Goal: Task Accomplishment & Management: Complete application form

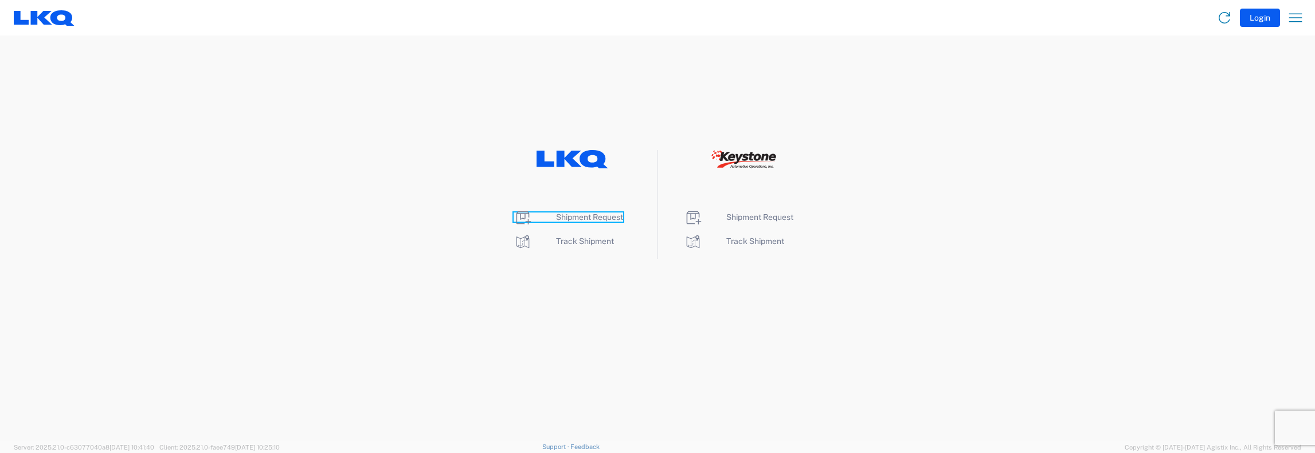
click at [565, 218] on span "Shipment Request" at bounding box center [589, 217] width 67 height 9
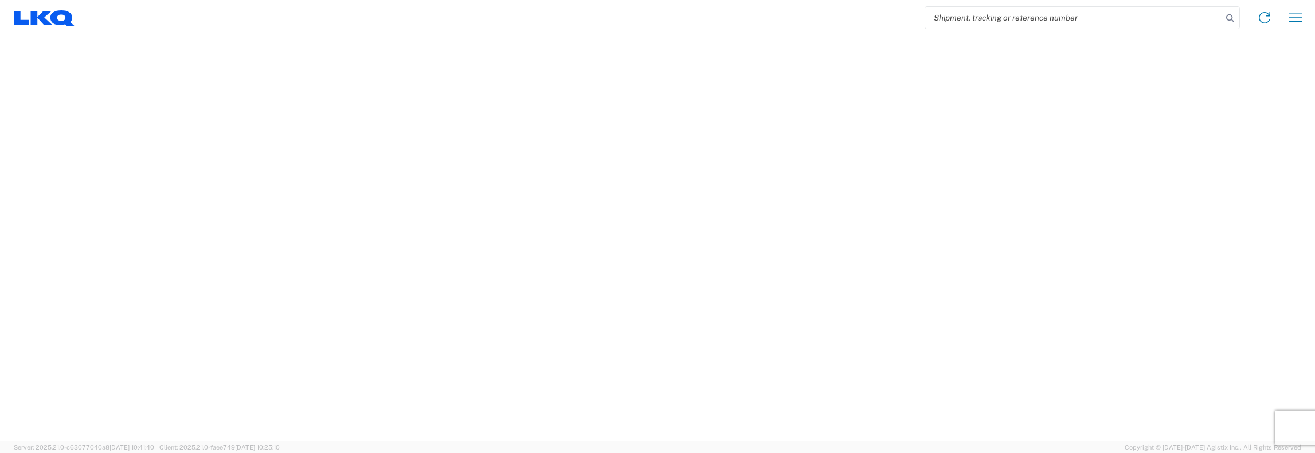
select select "FULL"
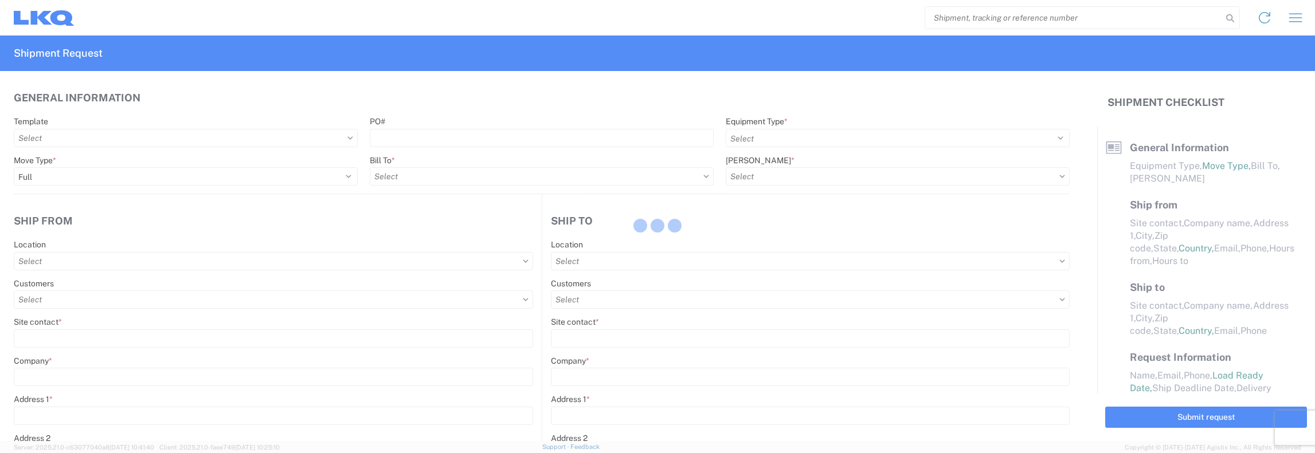
select select "LBS"
select select "IN"
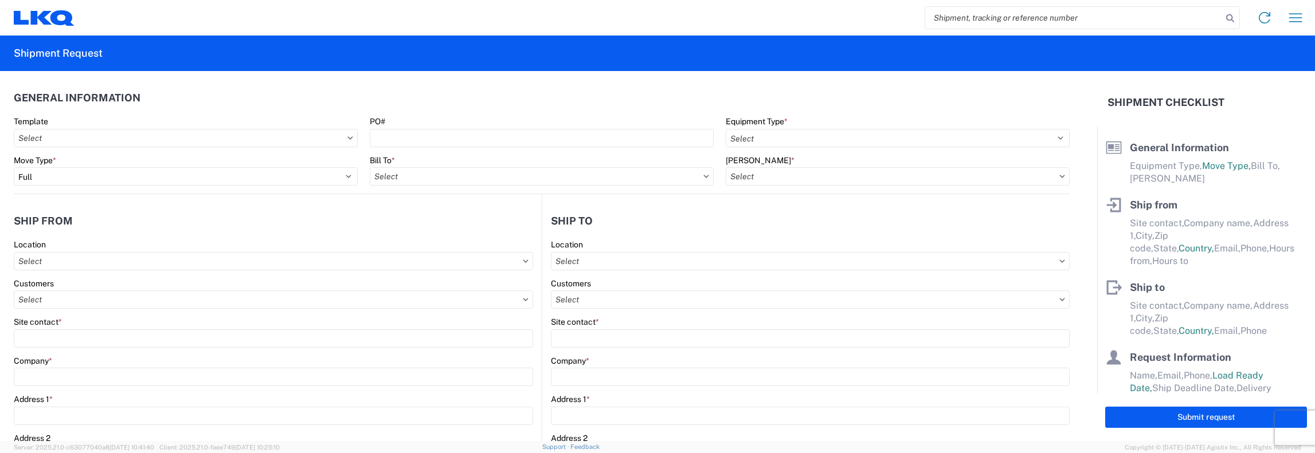
click at [932, 17] on input "search" at bounding box center [1073, 18] width 297 height 22
type input "55636361"
click at [1230, 17] on icon at bounding box center [1230, 18] width 16 height 16
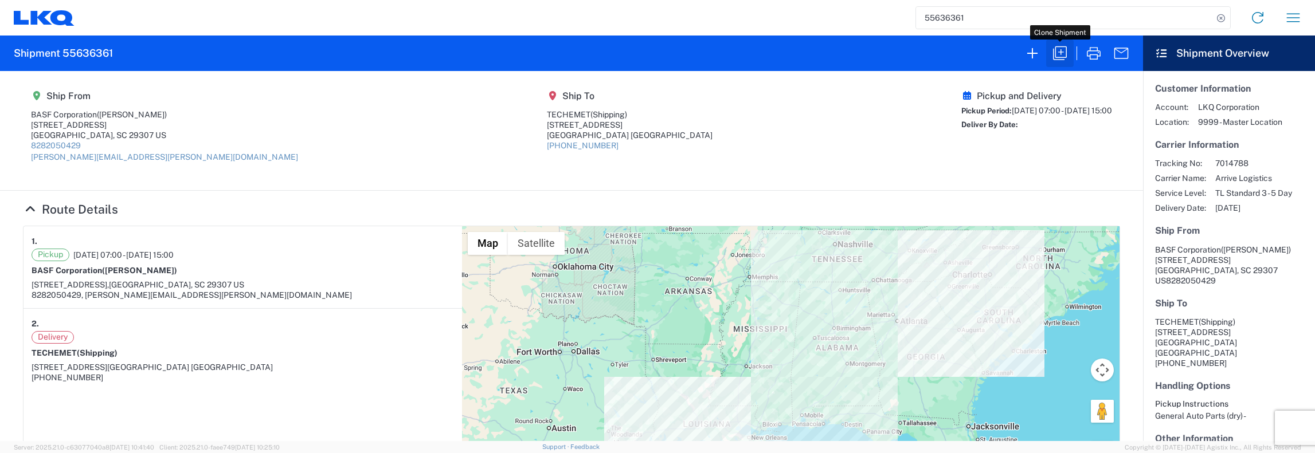
click at [1059, 53] on icon "button" at bounding box center [1060, 53] width 18 height 18
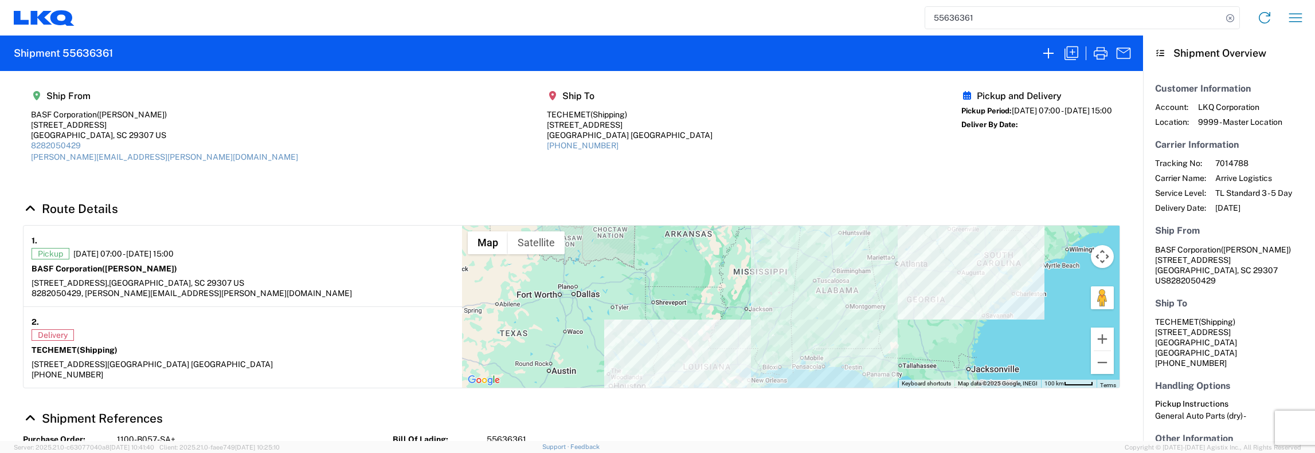
select select "STDV"
select select "FULL"
select select "SC"
select select "US"
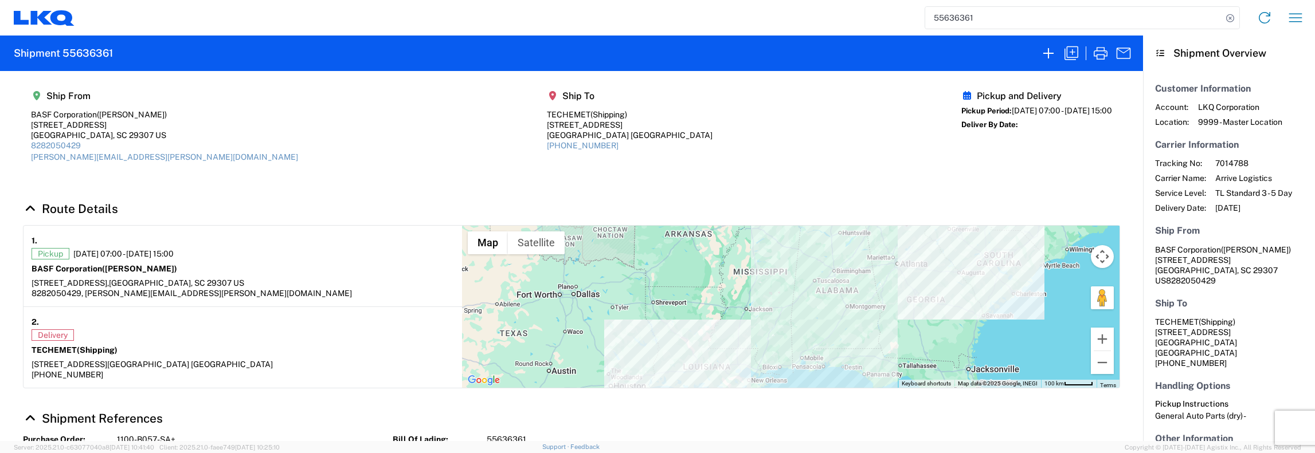
select select "LBS"
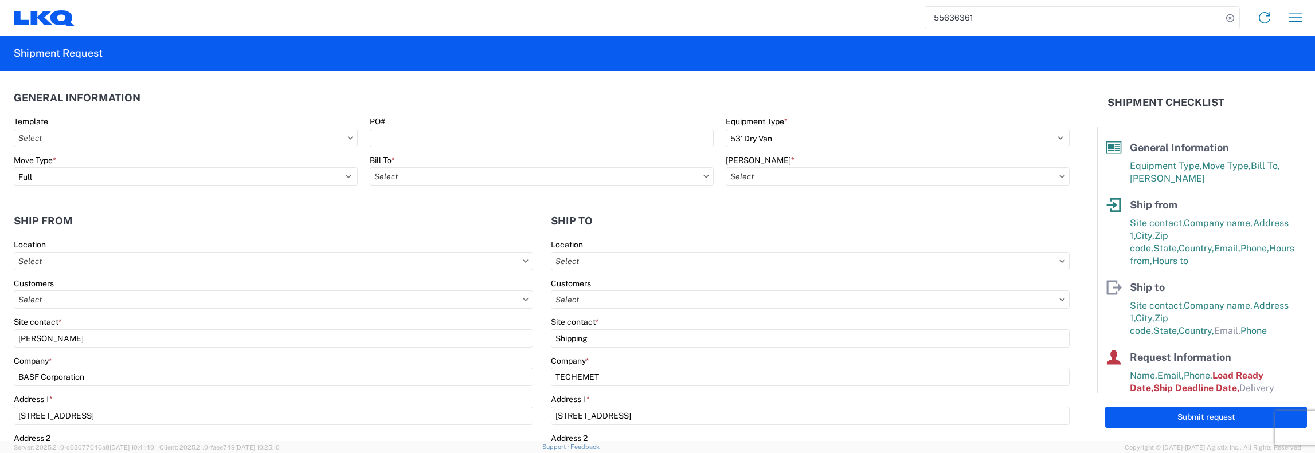
type input "1481-6300-66000-0000 - 1481 Freight Out"
type input "1481 - Precious Metals - Master Mining"
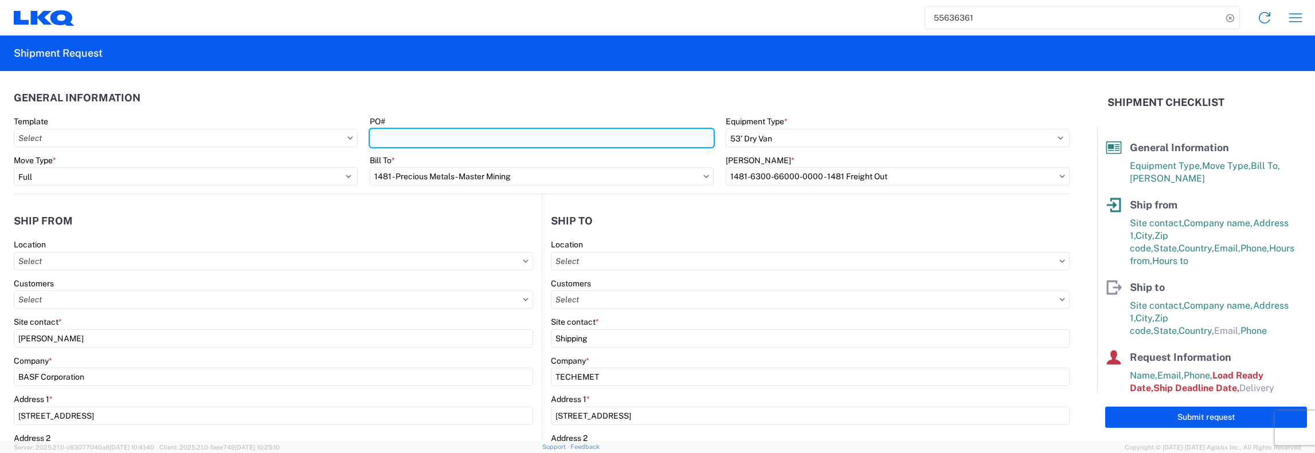
click at [374, 139] on input "PO#" at bounding box center [542, 138] width 344 height 18
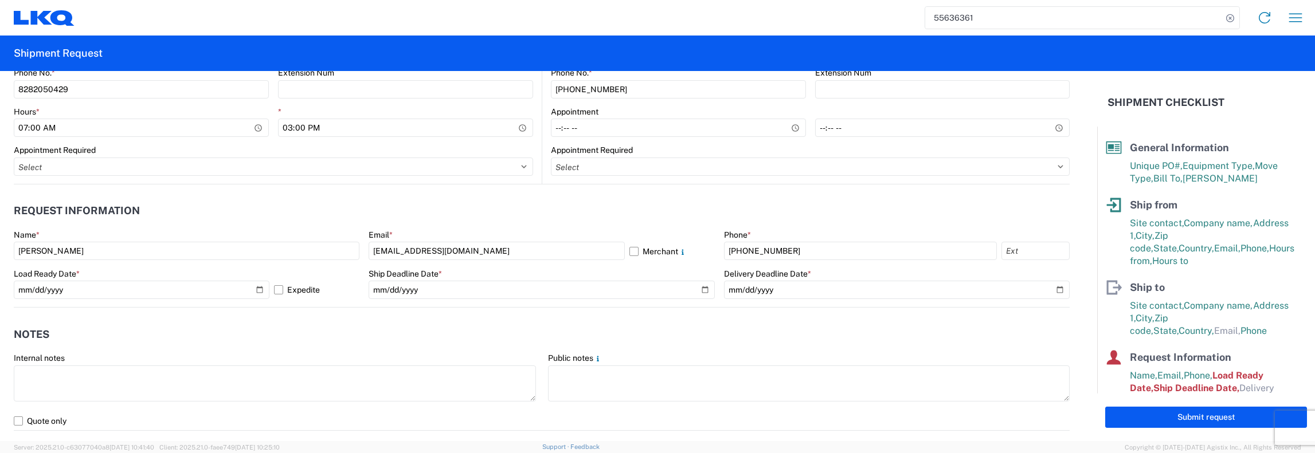
scroll to position [573, 0]
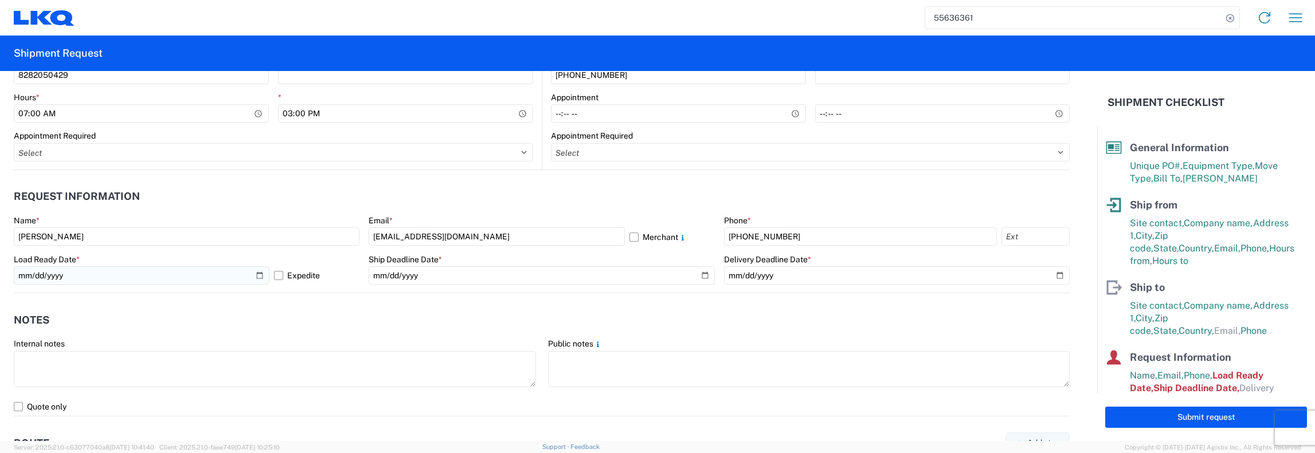
type input "1100-B063-S+"
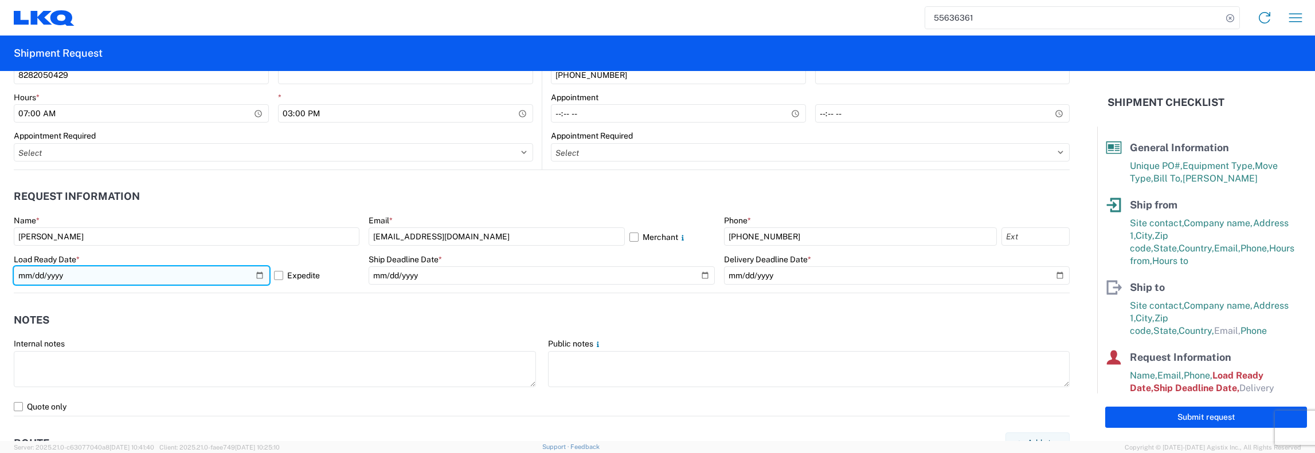
click at [256, 276] on input "[DATE]" at bounding box center [142, 276] width 256 height 18
type input "[DATE]"
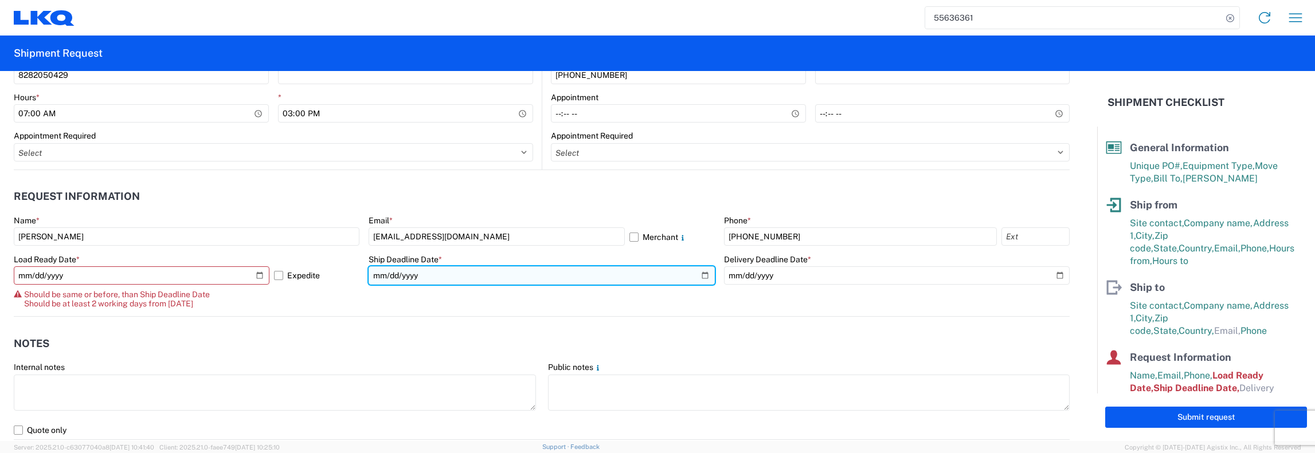
click at [697, 276] on input "[DATE]" at bounding box center [542, 276] width 346 height 18
type input "[DATE]"
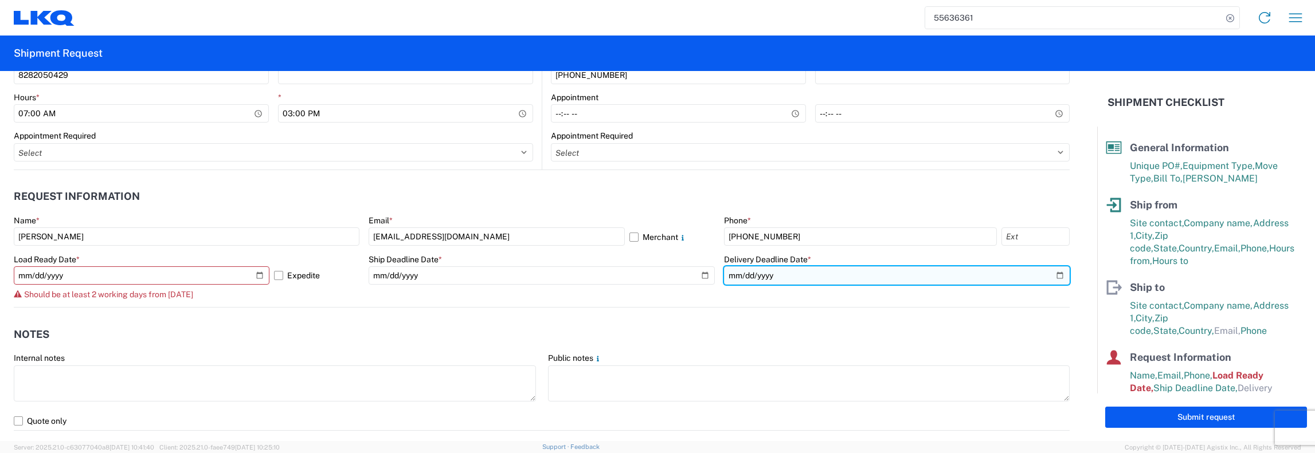
click at [1050, 276] on input "date" at bounding box center [897, 276] width 346 height 18
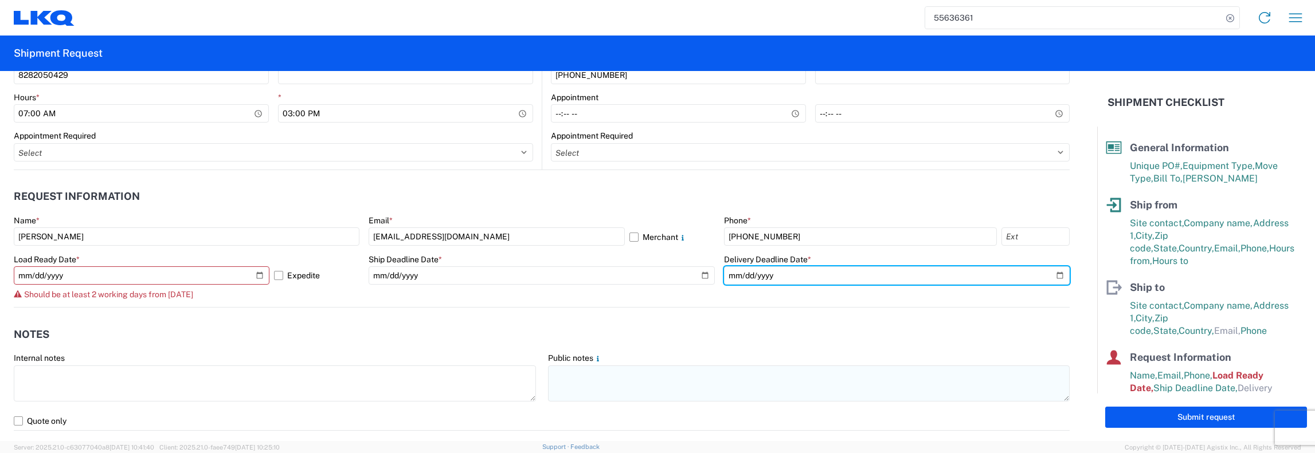
type input "[DATE]"
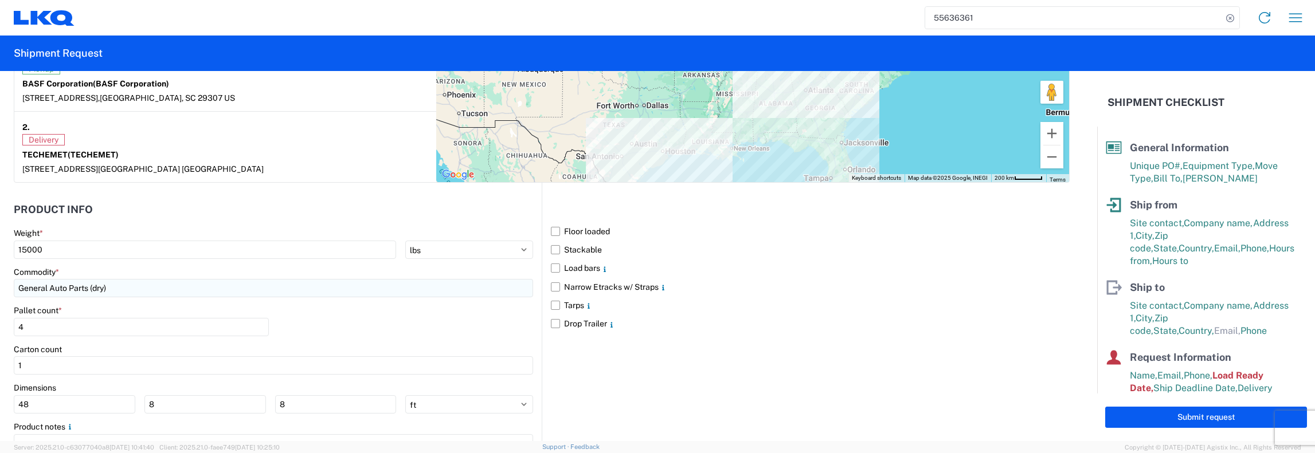
scroll to position [1032, 0]
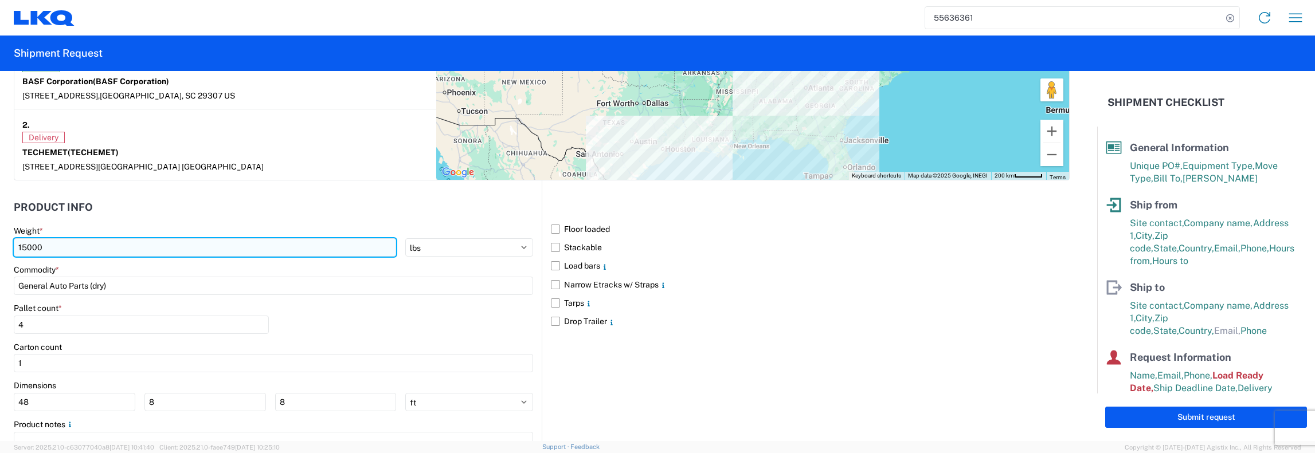
click at [25, 245] on input "15000" at bounding box center [205, 247] width 382 height 18
type input "14000"
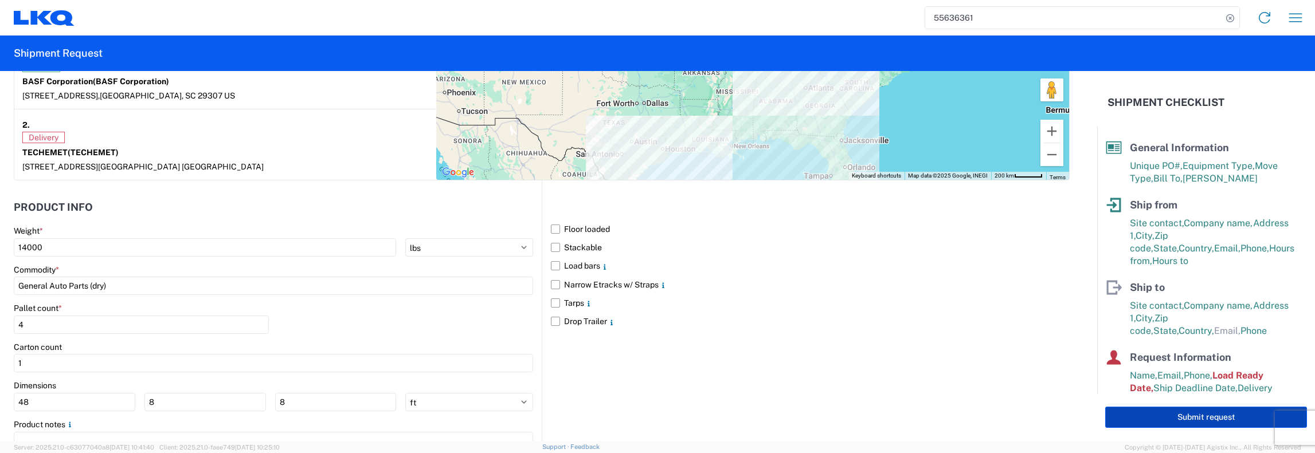
click at [1194, 417] on button "Submit request" at bounding box center [1206, 417] width 202 height 21
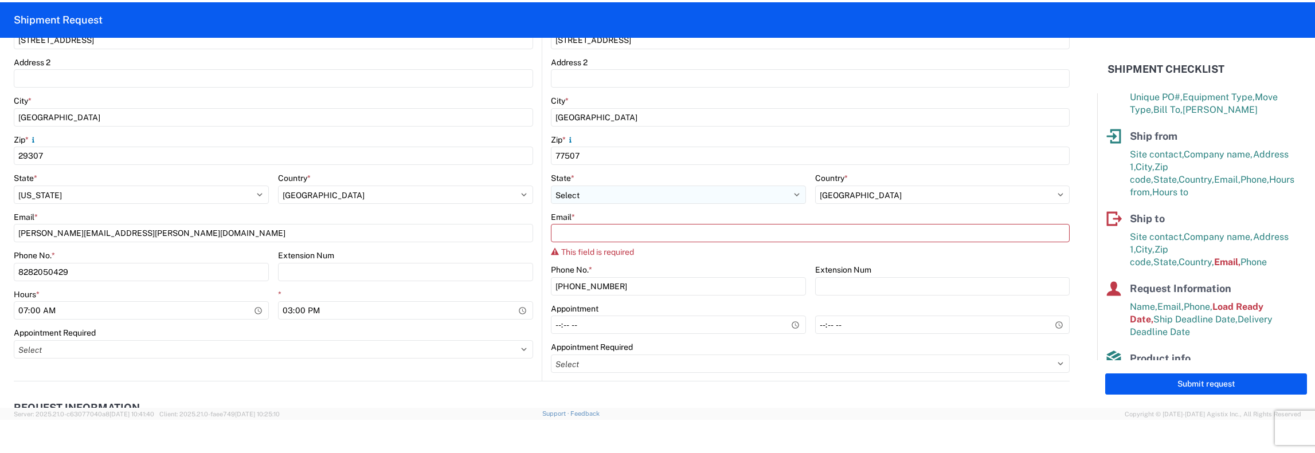
scroll to position [301, 0]
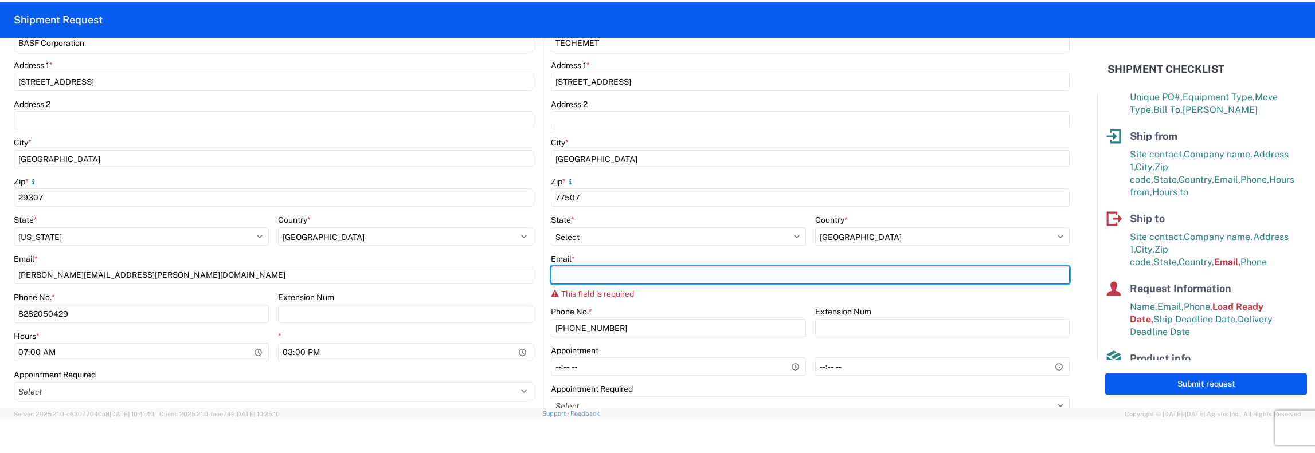
click at [554, 276] on input "Email *" at bounding box center [810, 275] width 519 height 18
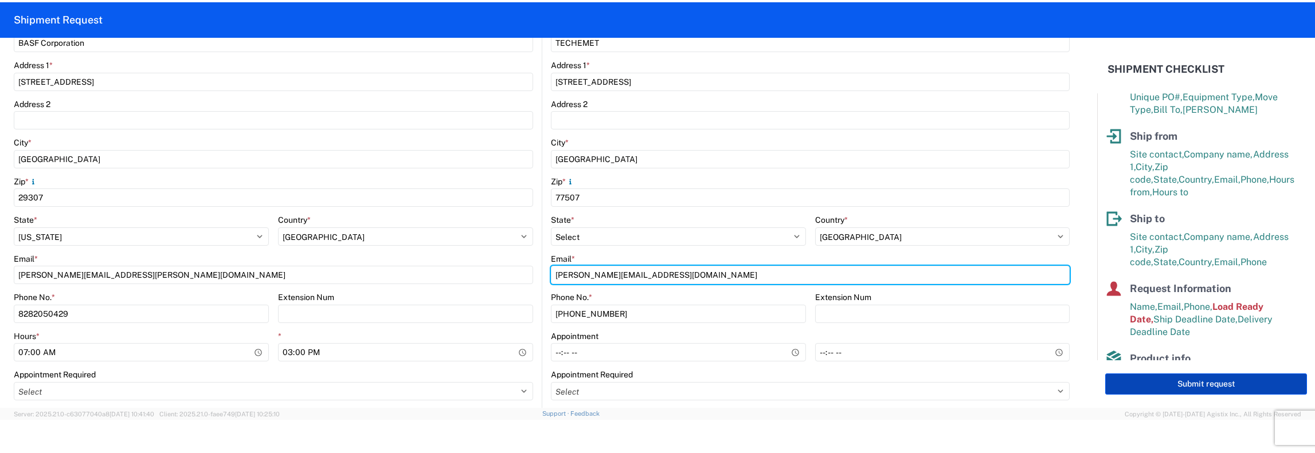
type input "[PERSON_NAME][EMAIL_ADDRESS][DOMAIN_NAME]"
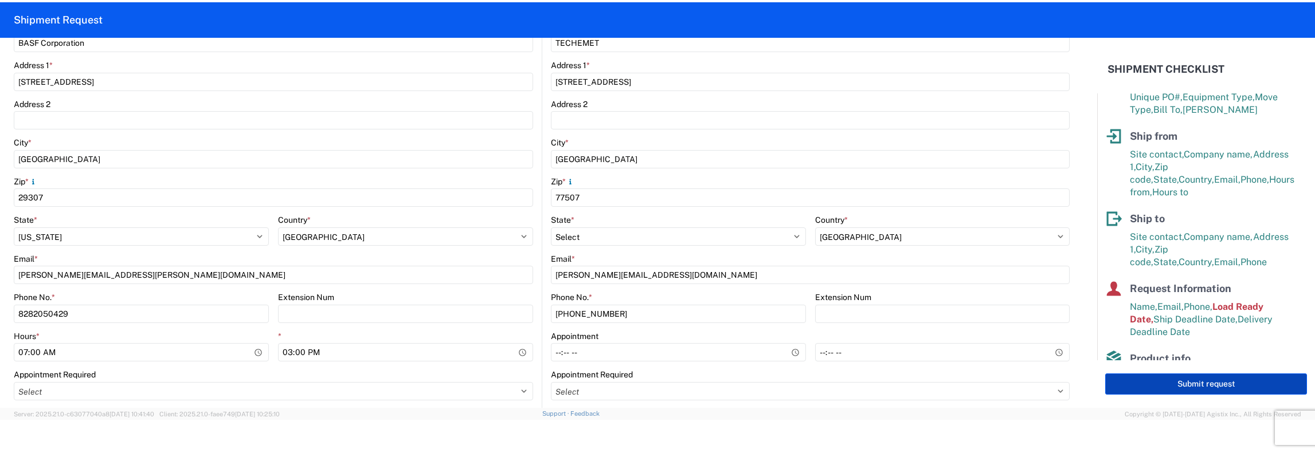
click at [1215, 384] on button "Submit request" at bounding box center [1206, 384] width 202 height 21
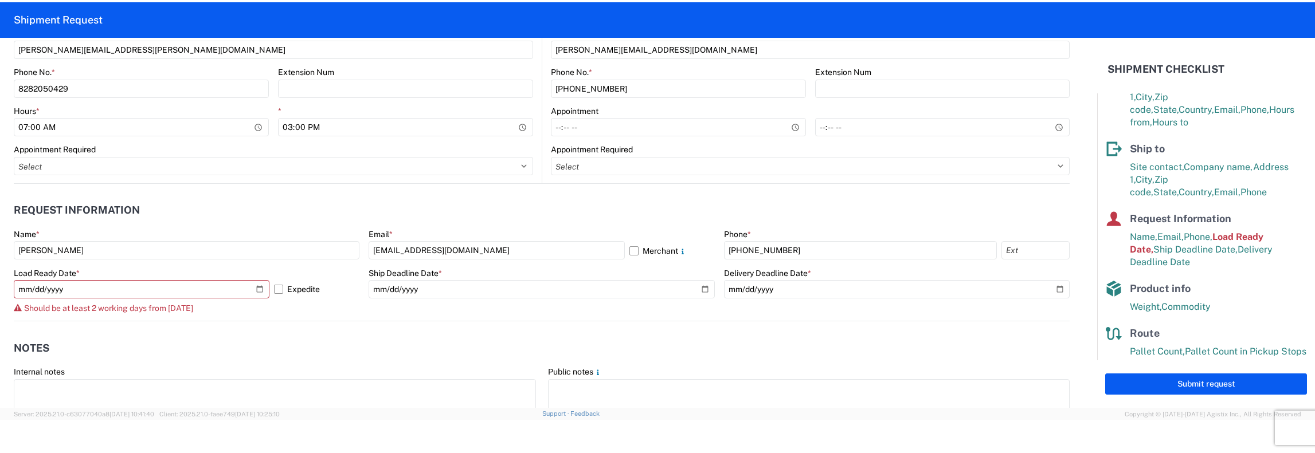
scroll to position [631, 0]
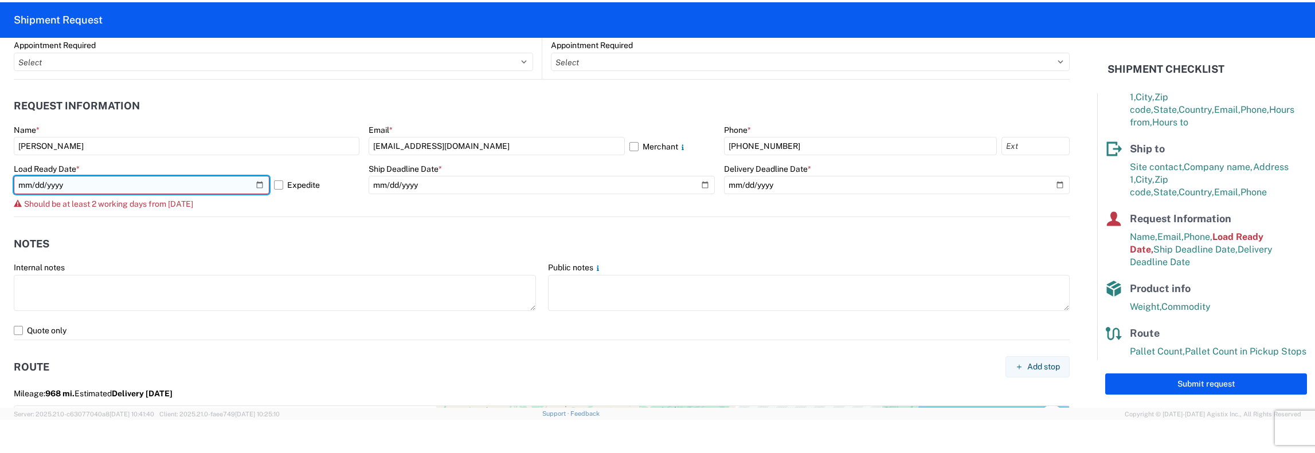
click at [257, 185] on input "[DATE]" at bounding box center [142, 185] width 256 height 18
click at [149, 190] on input "[DATE]" at bounding box center [142, 185] width 256 height 18
click at [256, 181] on input "[DATE]" at bounding box center [142, 185] width 256 height 18
type input "[DATE]"
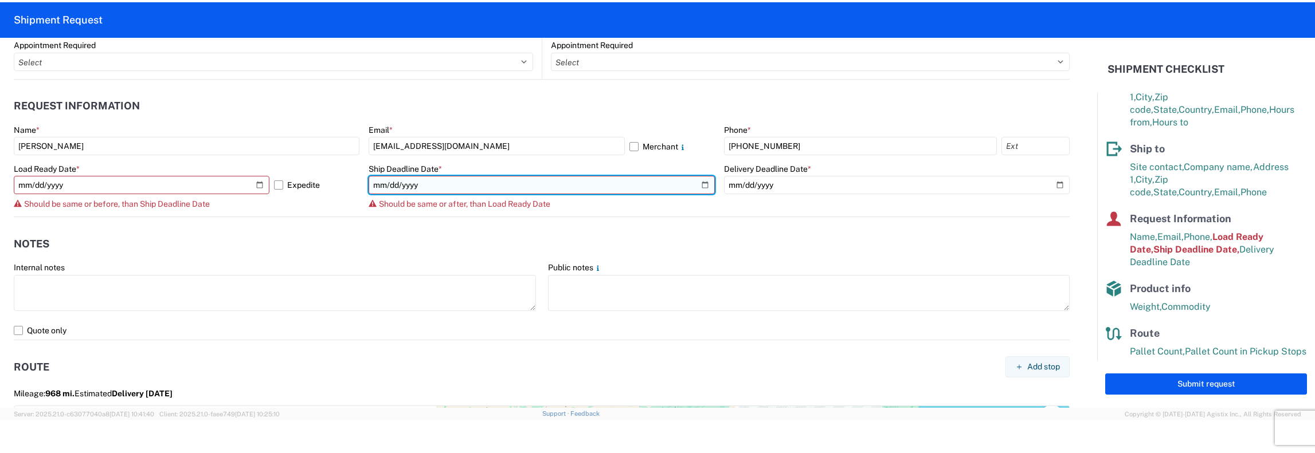
click at [698, 186] on input "[DATE]" at bounding box center [542, 185] width 346 height 18
type input "[DATE]"
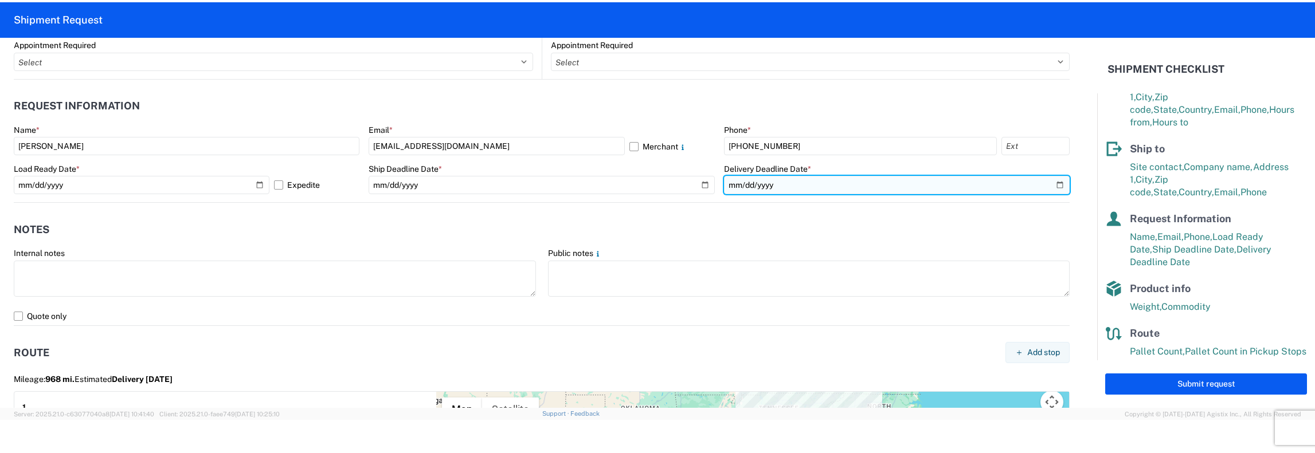
click at [1050, 185] on input "[DATE]" at bounding box center [897, 185] width 346 height 18
type input "[DATE]"
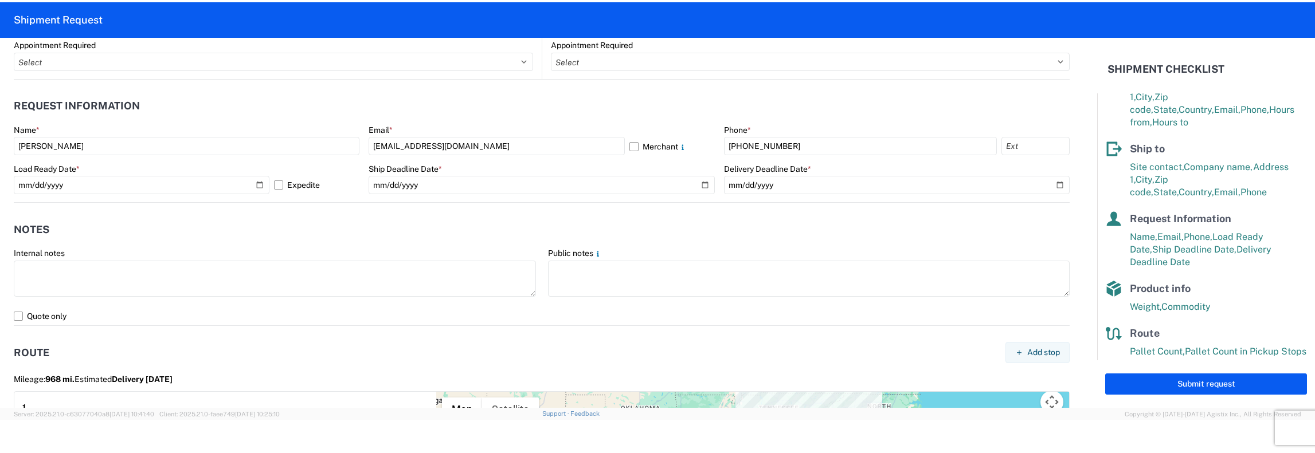
click at [1211, 385] on button "Submit request" at bounding box center [1206, 384] width 202 height 21
